Goal: Find specific page/section

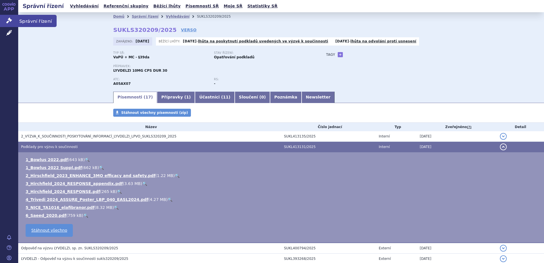
click at [26, 17] on span "Správní řízení" at bounding box center [37, 21] width 38 height 12
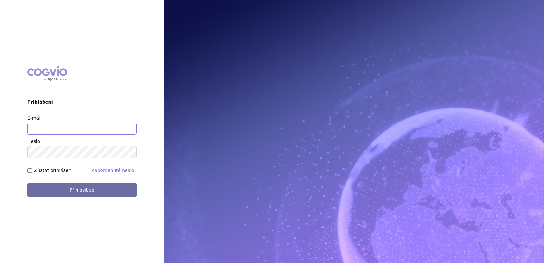
click at [49, 127] on input "E-mail" at bounding box center [81, 129] width 109 height 12
type input "Jan.strnad@ipsen.com"
click at [27, 183] on button "Přihlásit se" at bounding box center [81, 190] width 109 height 14
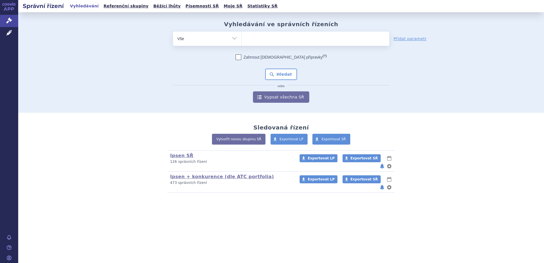
click at [296, 39] on ul at bounding box center [316, 38] width 148 height 12
click at [242, 39] on select at bounding box center [241, 38] width 0 height 14
paste input "0175704"
type input "0175704"
select select "0175704"
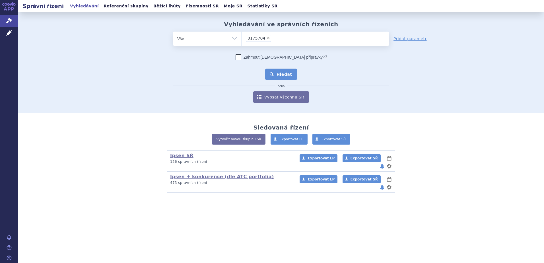
click at [283, 69] on button "Hledat" at bounding box center [281, 74] width 32 height 11
